Goal: Check status: Check status

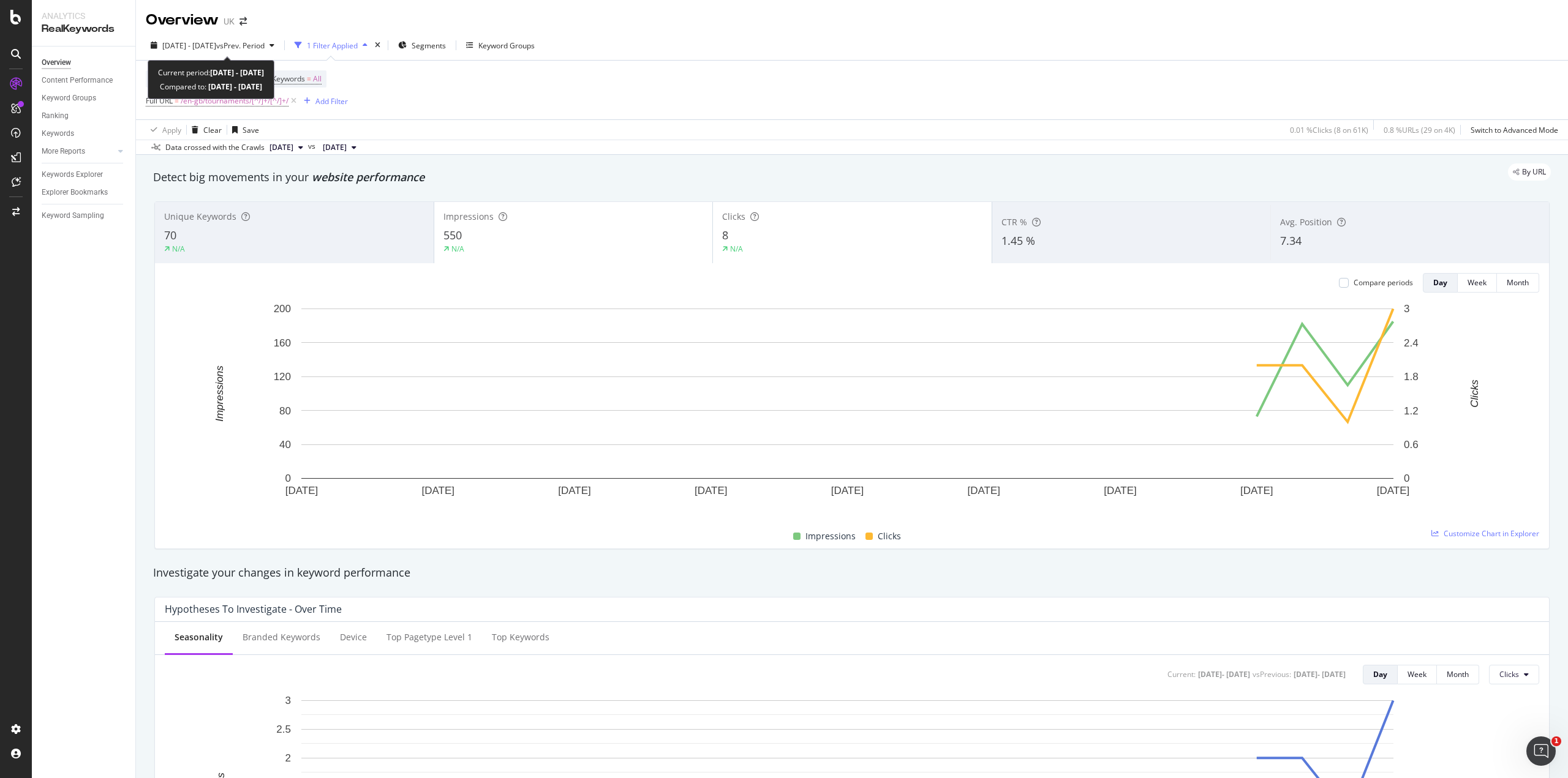
click at [249, 45] on span "vs Prev. Period" at bounding box center [240, 45] width 48 height 10
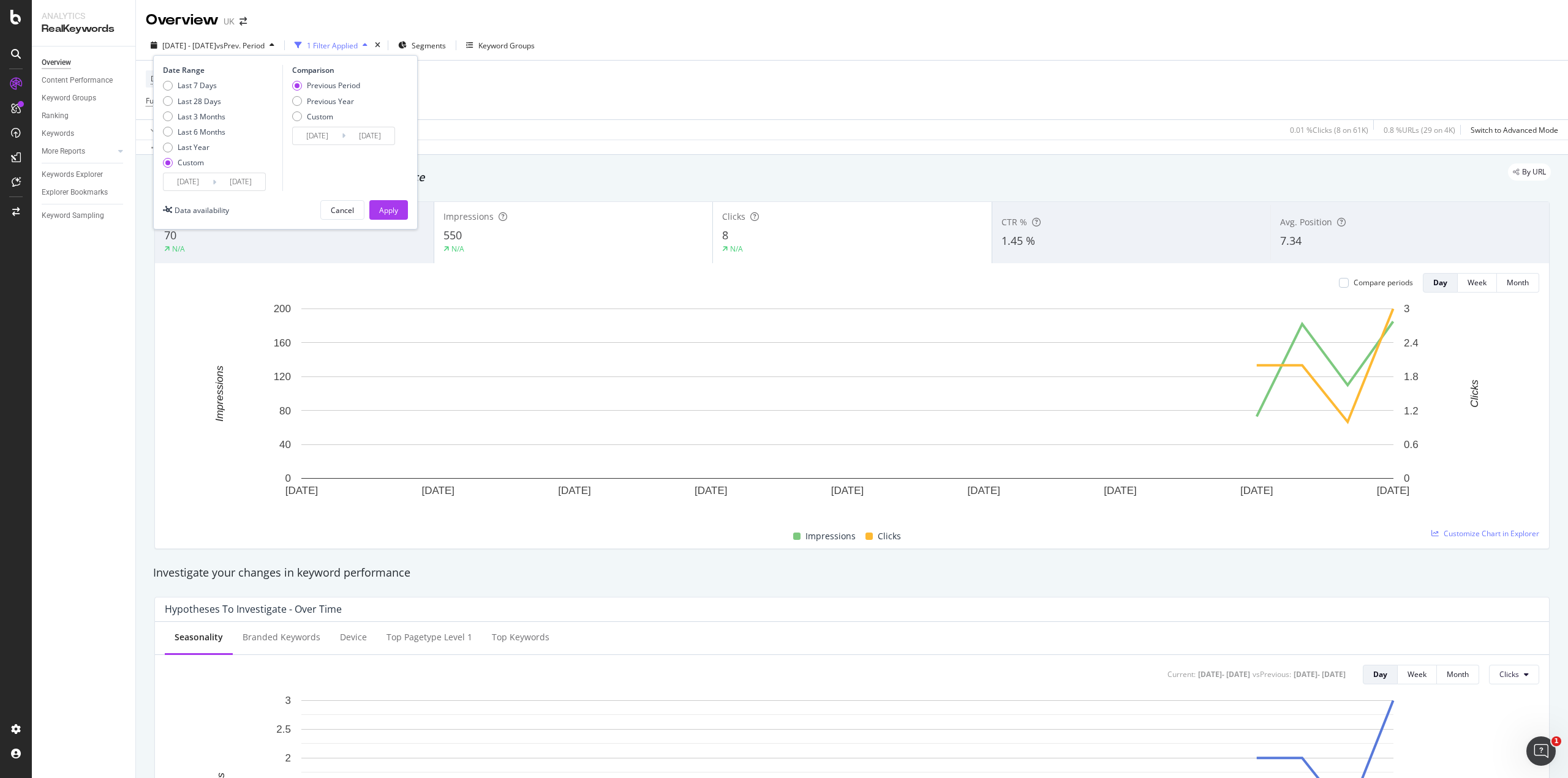
click at [498, 100] on div "Device = All and Country = All and Keywords = All Full URL = /en-gb/tournaments…" at bounding box center [852, 90] width 1413 height 59
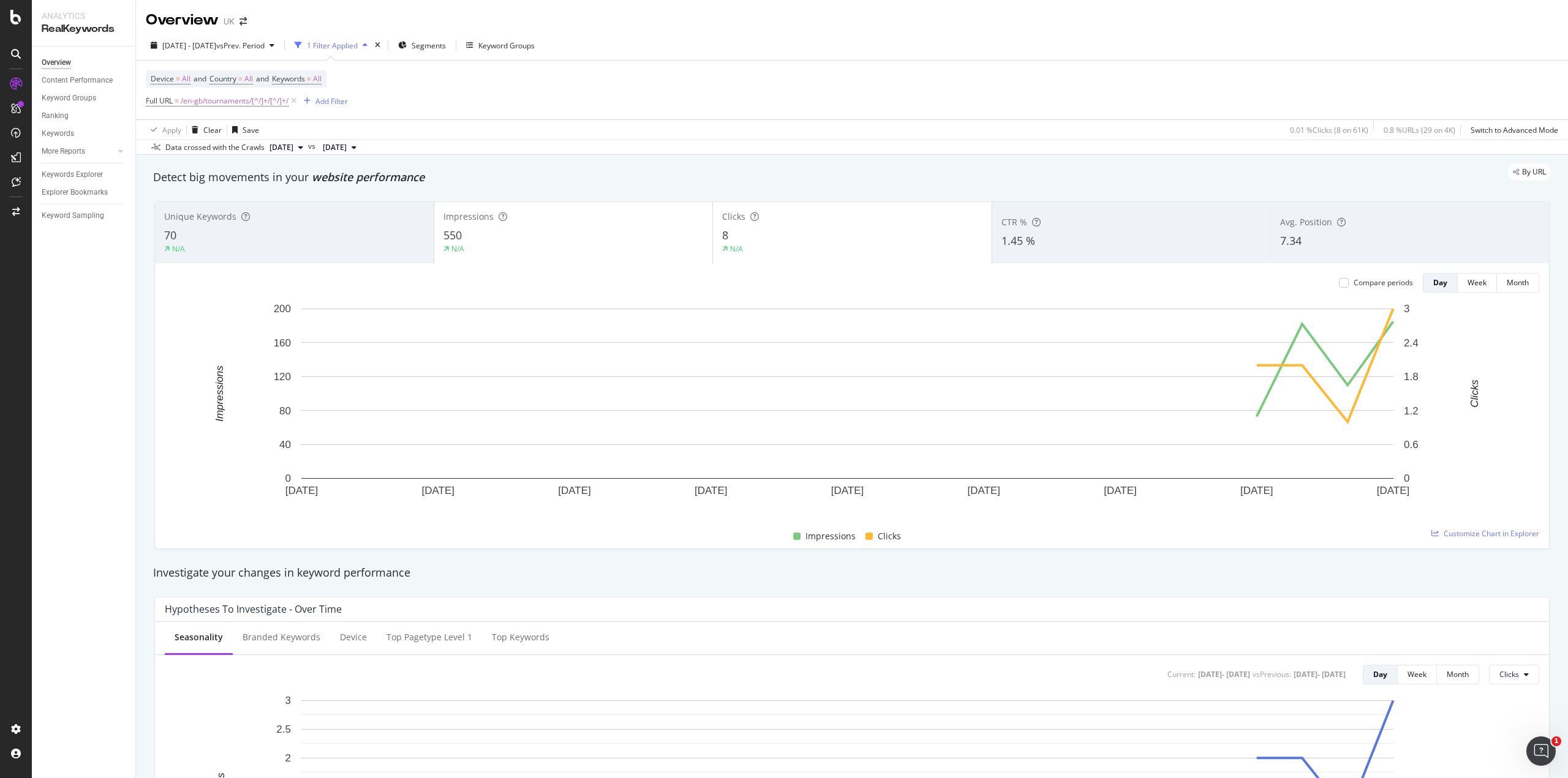
click at [293, 148] on span "[DATE]" at bounding box center [281, 148] width 24 height 11
click at [281, 189] on div "[DATE]" at bounding box center [301, 190] width 68 height 11
click at [265, 46] on span "vs Prev. Period" at bounding box center [240, 45] width 48 height 10
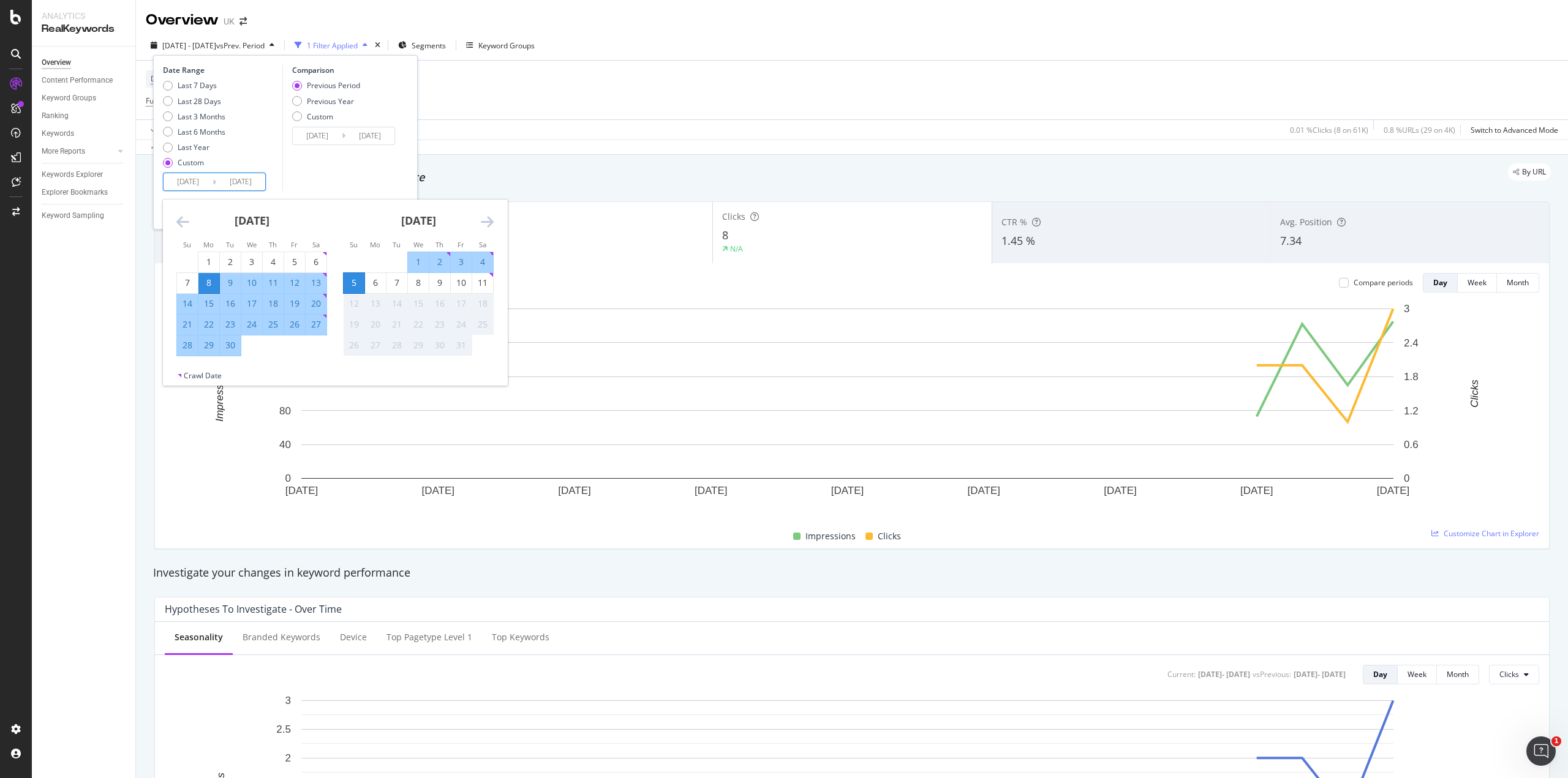
click at [187, 184] on input "[DATE]" at bounding box center [188, 182] width 49 height 17
click at [481, 285] on div "11" at bounding box center [483, 283] width 21 height 13
type input "[DATE]"
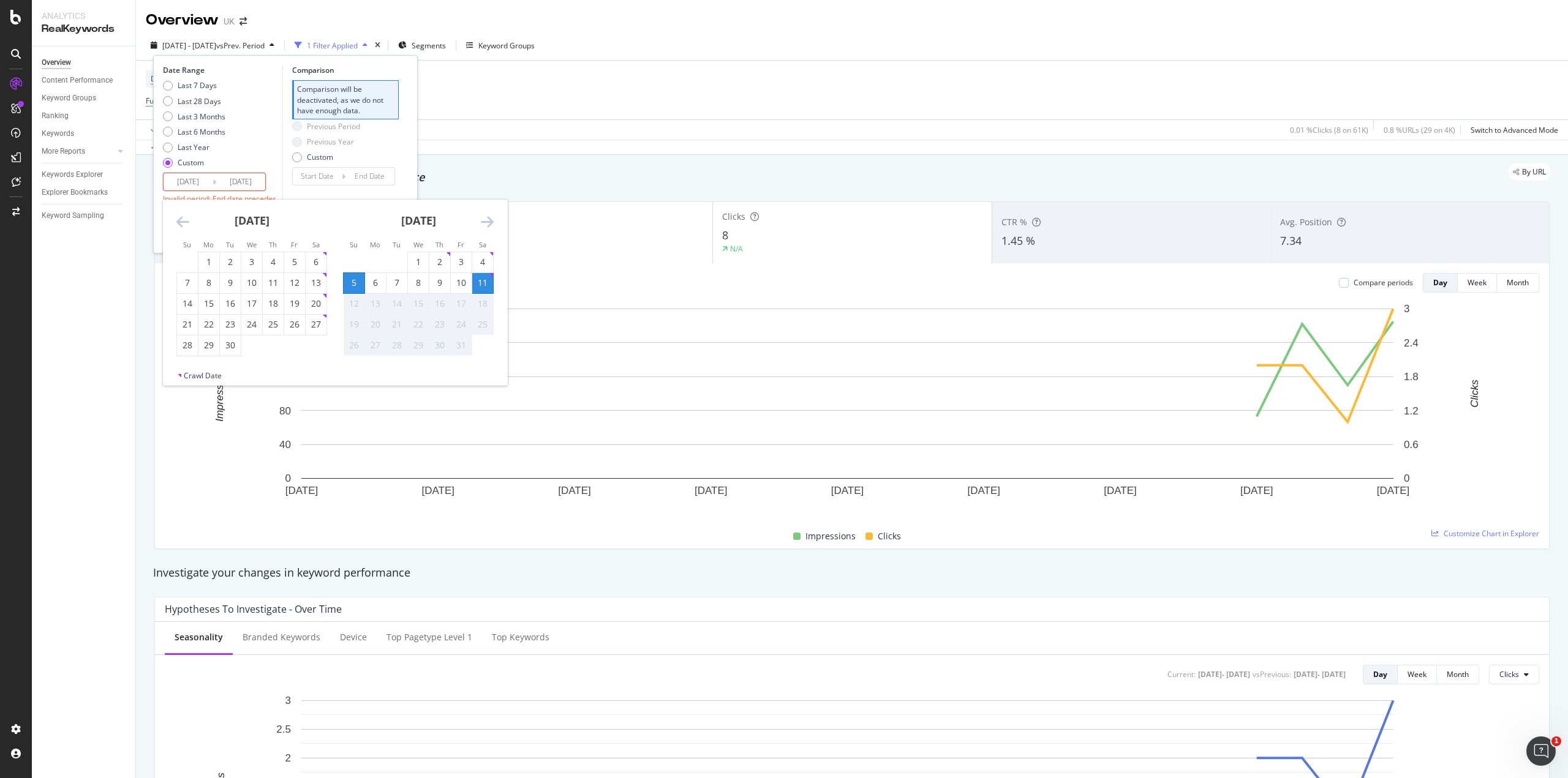
click at [211, 259] on div "1" at bounding box center [209, 262] width 21 height 13
type input "[DATE]"
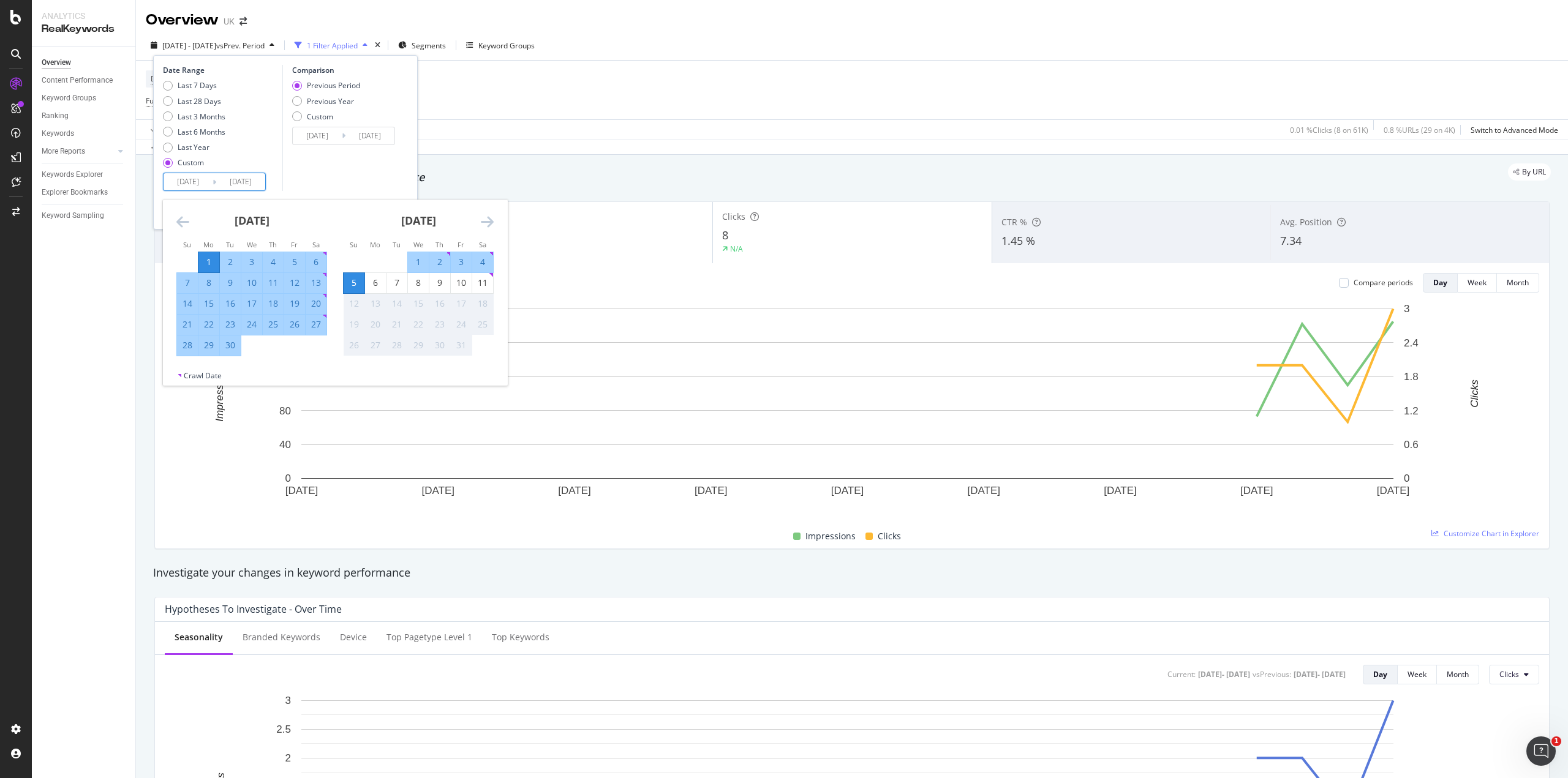
click at [349, 279] on div "5" at bounding box center [354, 283] width 21 height 13
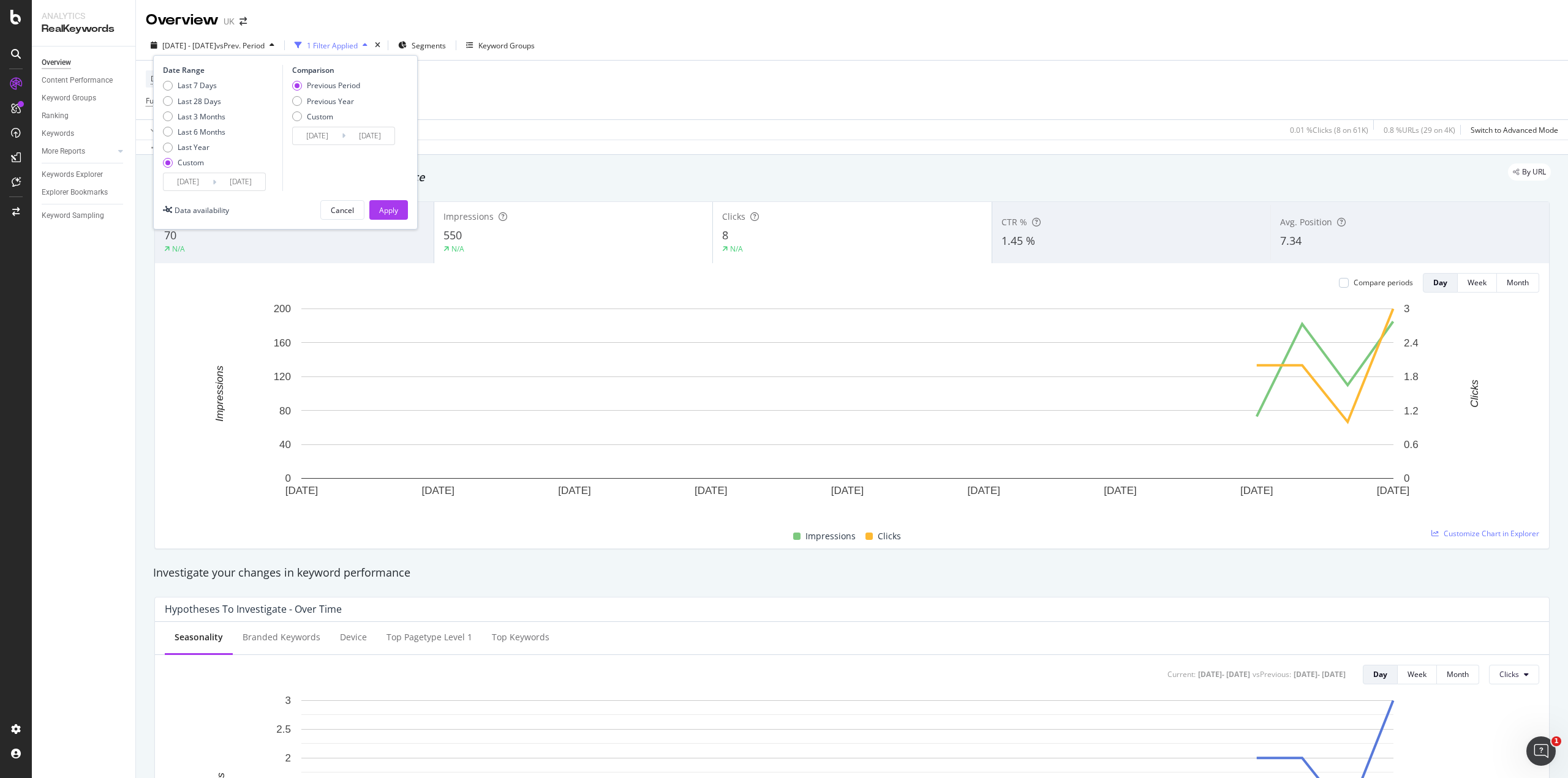
click at [206, 181] on input "[DATE]" at bounding box center [188, 182] width 49 height 17
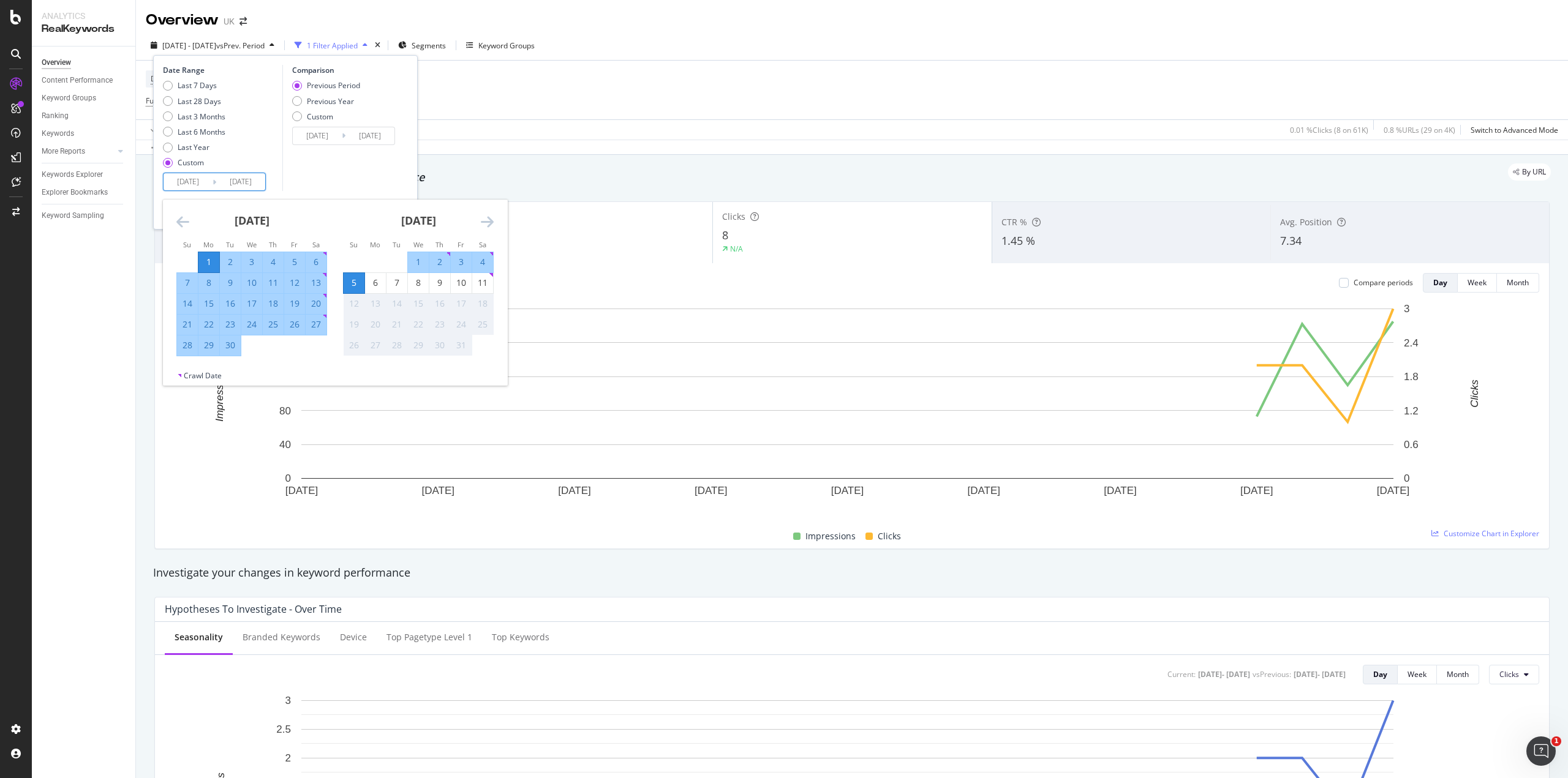
click at [488, 281] on div "11" at bounding box center [483, 283] width 21 height 13
type input "[DATE]"
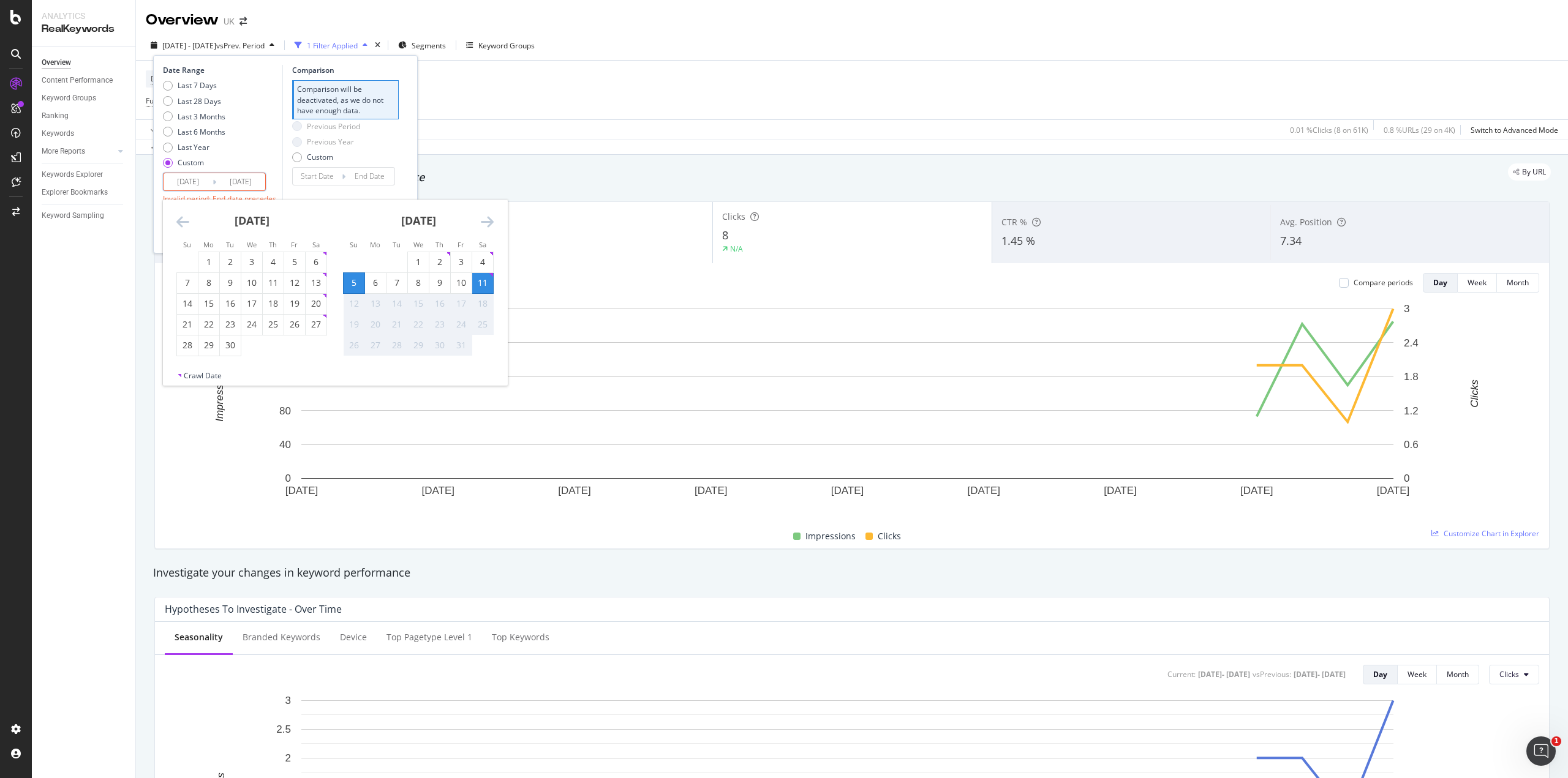
click at [362, 277] on div "5" at bounding box center [354, 283] width 21 height 13
type input "[DATE]"
click at [491, 286] on div "11" at bounding box center [483, 283] width 21 height 13
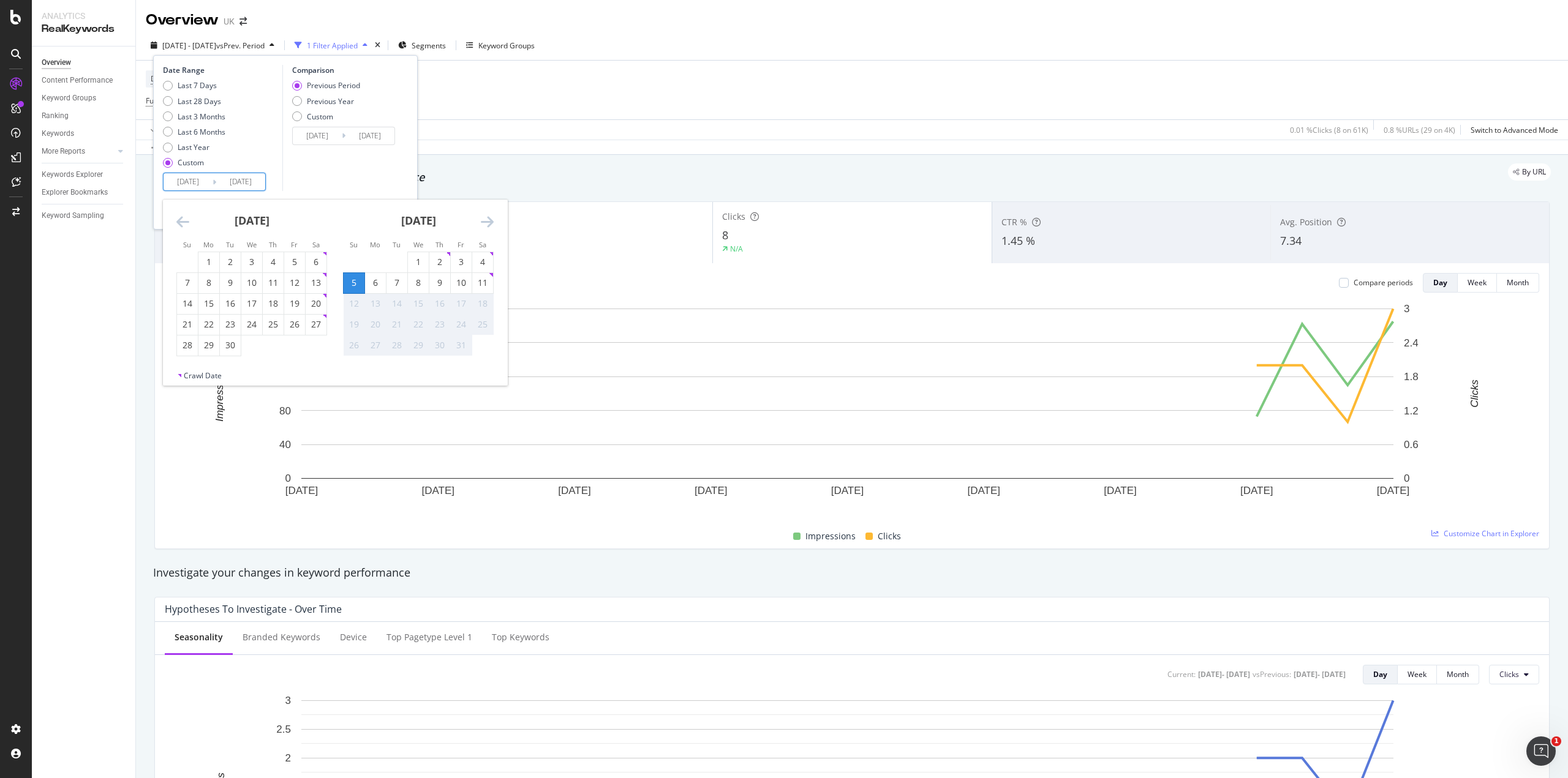
type input "[DATE]"
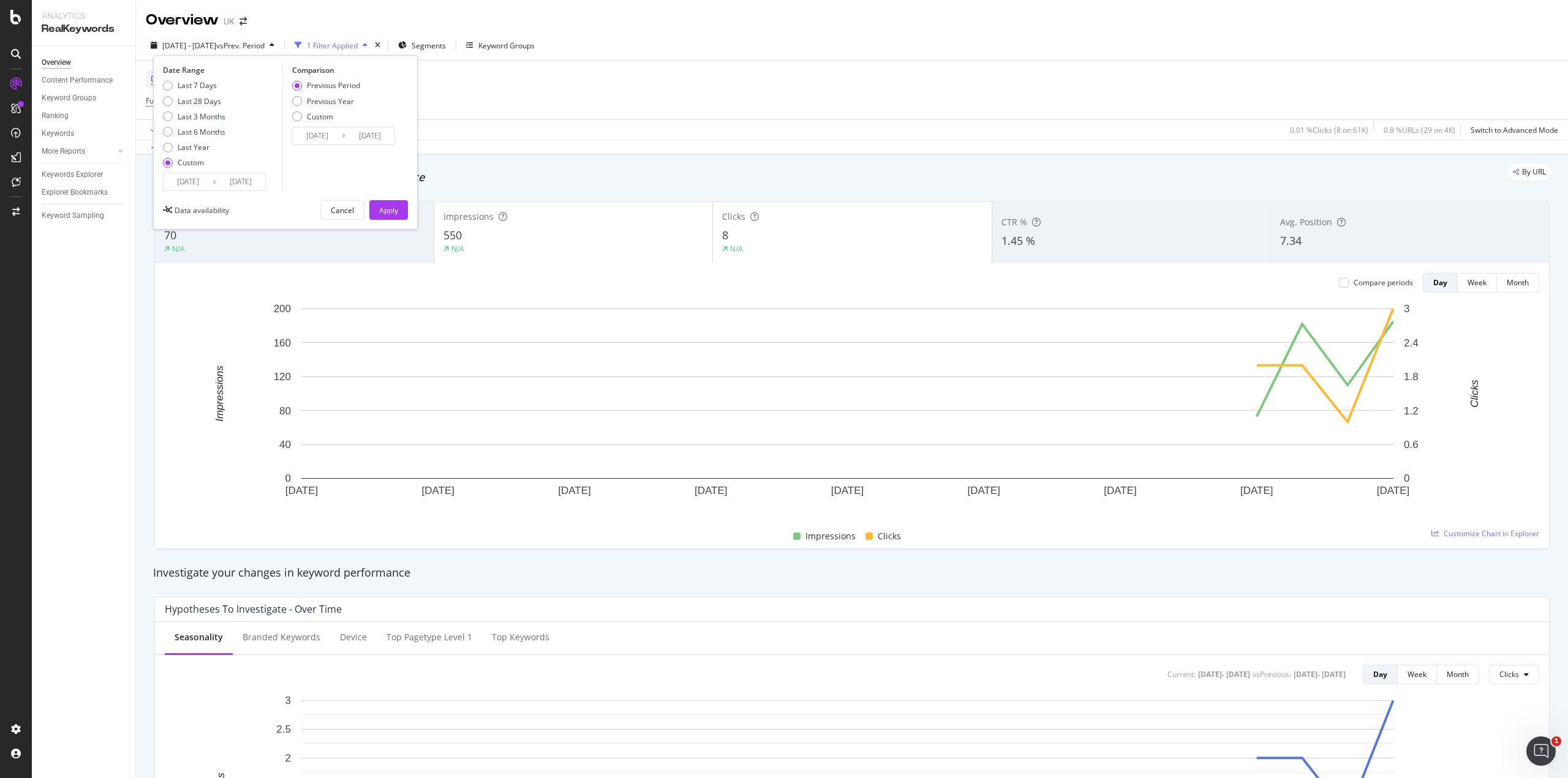
click at [214, 179] on icon at bounding box center [214, 182] width 4 height 12
click at [193, 184] on input "[DATE]" at bounding box center [188, 182] width 49 height 17
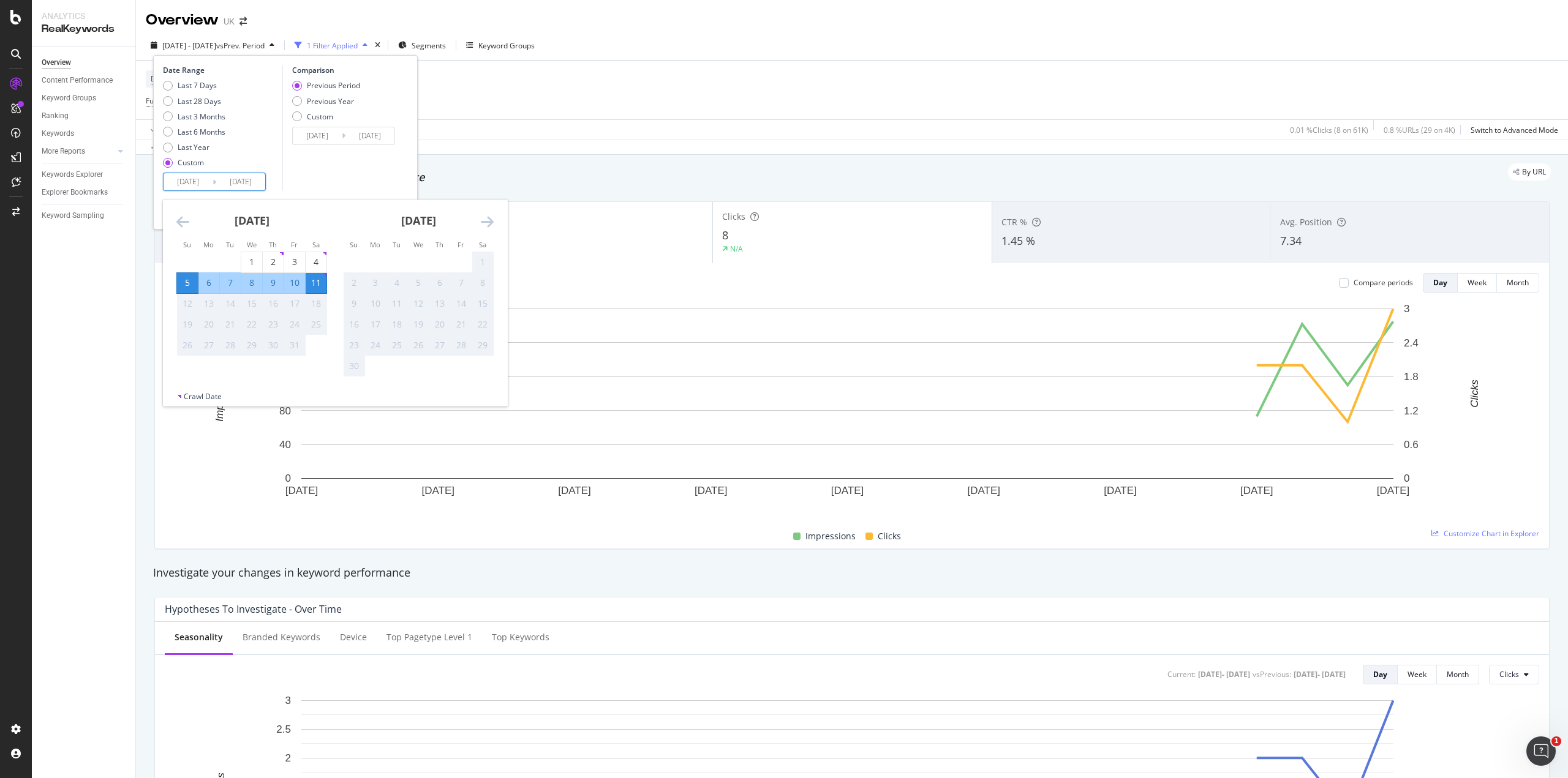
click at [176, 222] on div "[DATE] 1 2 3 4 5 6 7 8 9 10 11 12 13 14 15 16 17 18 19 20 21 22 23 24 25 26 27 …" at bounding box center [252, 278] width 167 height 157
click at [182, 219] on icon "Move backward to switch to the previous month." at bounding box center [183, 221] width 13 height 15
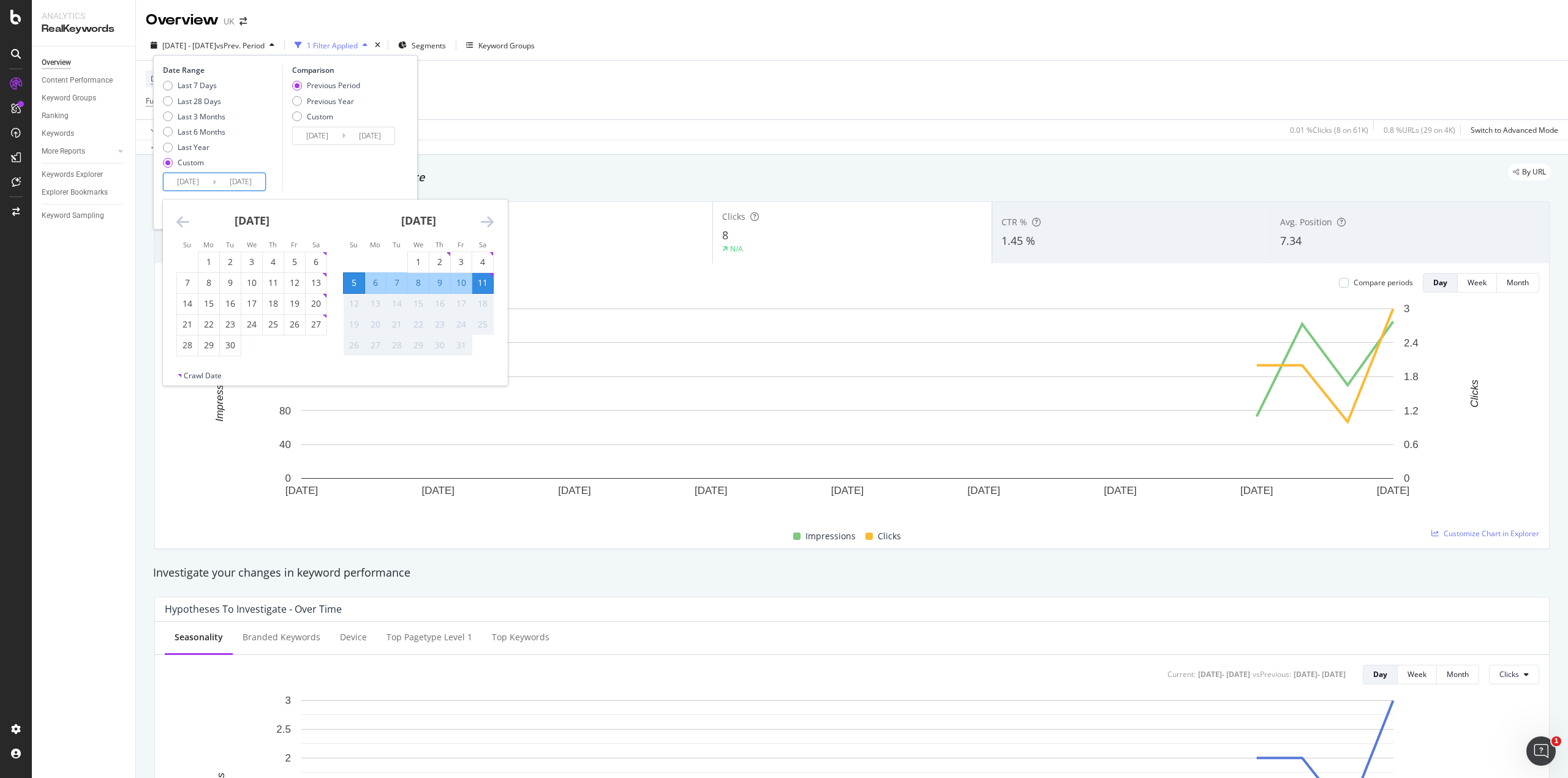
click at [215, 263] on div "1" at bounding box center [209, 262] width 21 height 13
type input "[DATE]"
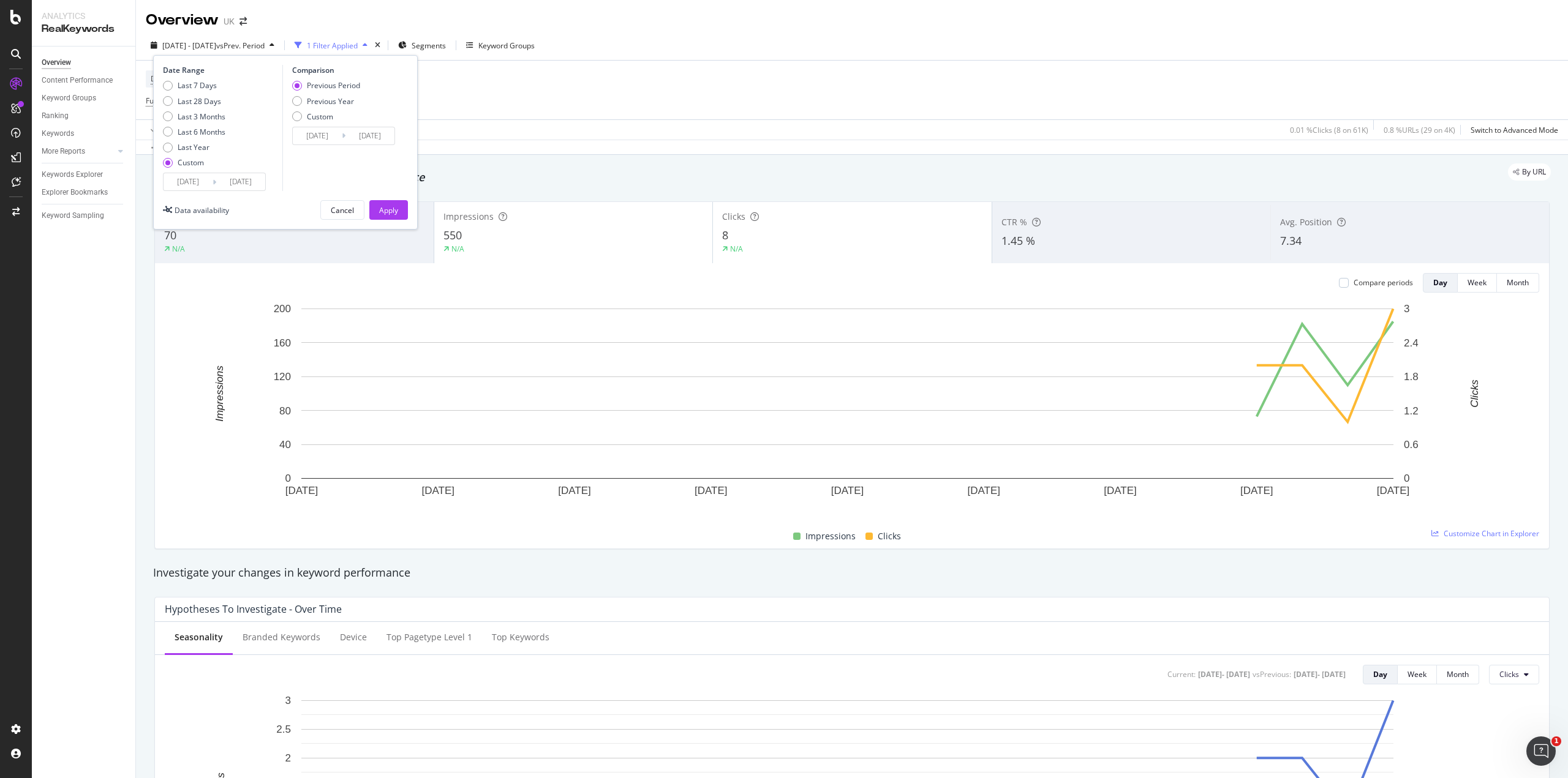
click at [323, 177] on div "Comparison Previous Period Previous Year Custom [DATE] Navigate forward to inte…" at bounding box center [340, 128] width 116 height 126
click at [388, 206] on div "Apply" at bounding box center [388, 210] width 19 height 10
